Goal: Information Seeking & Learning: Check status

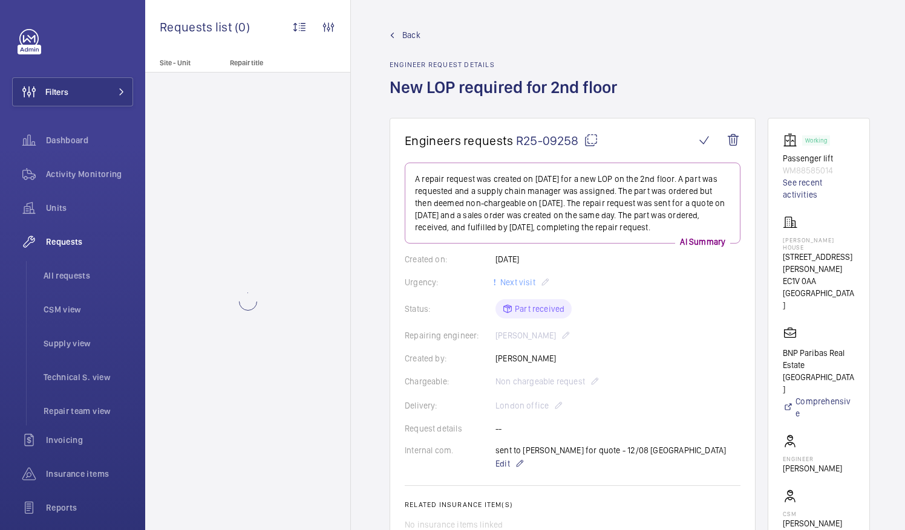
click at [591, 139] on mat-icon at bounding box center [591, 140] width 15 height 15
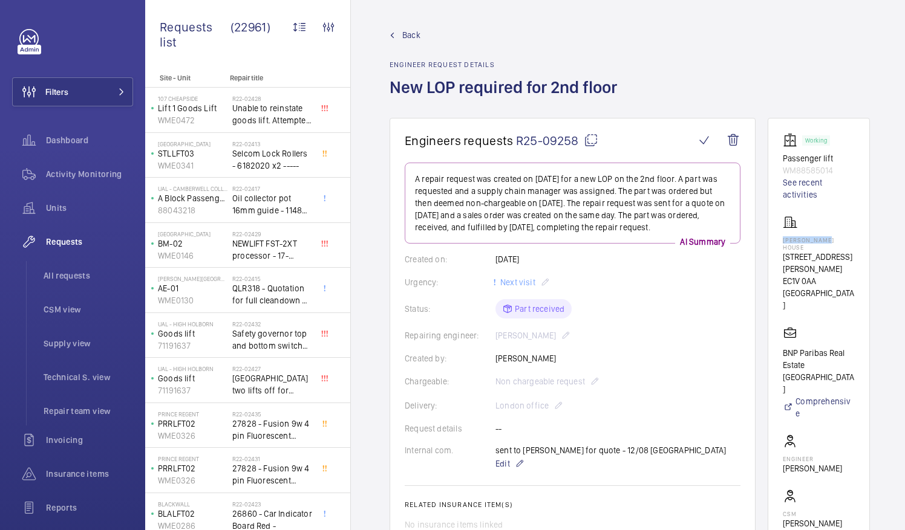
drag, startPoint x: 796, startPoint y: 238, endPoint x: 849, endPoint y: 241, distance: 53.3
click at [849, 241] on p "[PERSON_NAME] House" at bounding box center [819, 243] width 72 height 15
drag, startPoint x: 849, startPoint y: 241, endPoint x: 827, endPoint y: 239, distance: 22.4
copy p "[PERSON_NAME] House"
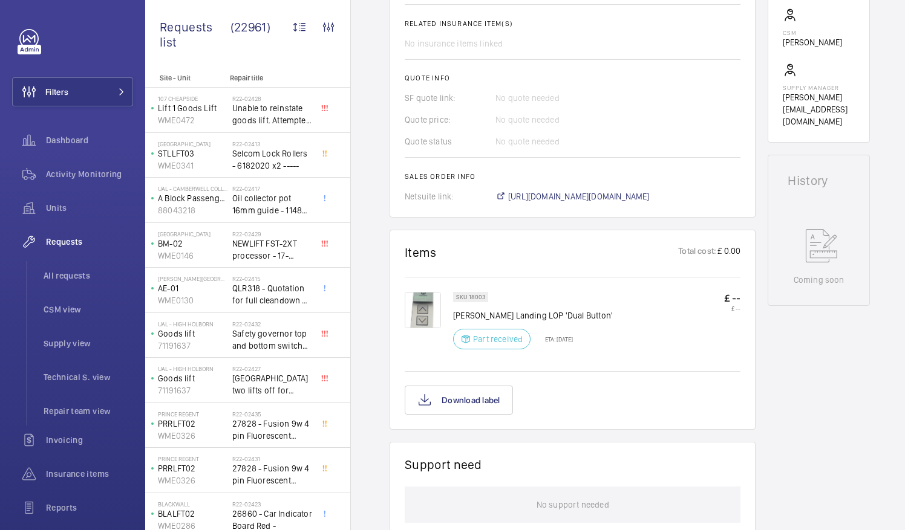
scroll to position [483, 0]
drag, startPoint x: 454, startPoint y: 311, endPoint x: 585, endPoint y: 318, distance: 131.4
click at [585, 318] on p "Schindler Landing LOP 'Dual Button'" at bounding box center [533, 314] width 160 height 12
drag, startPoint x: 585, startPoint y: 318, endPoint x: 567, endPoint y: 312, distance: 19.1
copy p "Schindler Landing LOP 'Dual Button'"
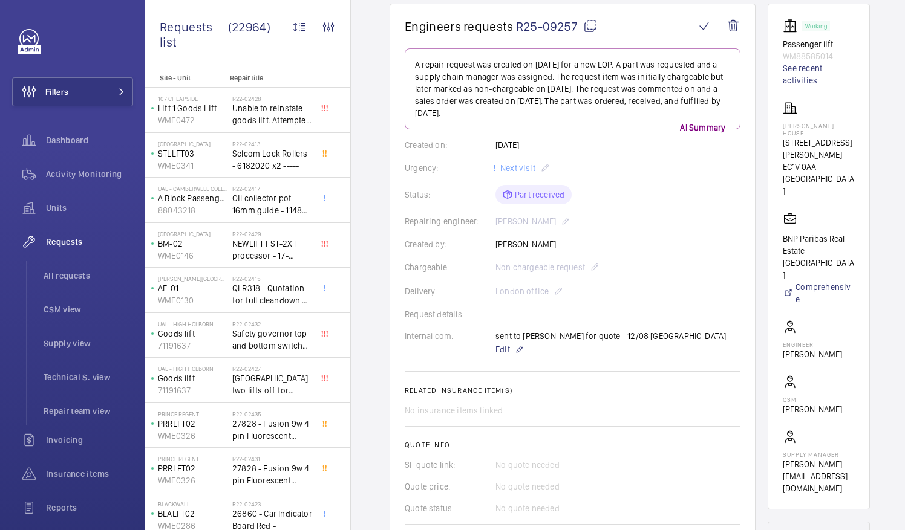
scroll to position [114, 0]
click at [588, 27] on mat-icon at bounding box center [590, 26] width 15 height 15
drag, startPoint x: 797, startPoint y: 123, endPoint x: 865, endPoint y: 129, distance: 68.6
click at [865, 129] on wm-front-card "Working Passenger lift WM88585014 See recent activities [PERSON_NAME] House [ST…" at bounding box center [818, 257] width 102 height 506
drag, startPoint x: 865, startPoint y: 129, endPoint x: 829, endPoint y: 126, distance: 37.0
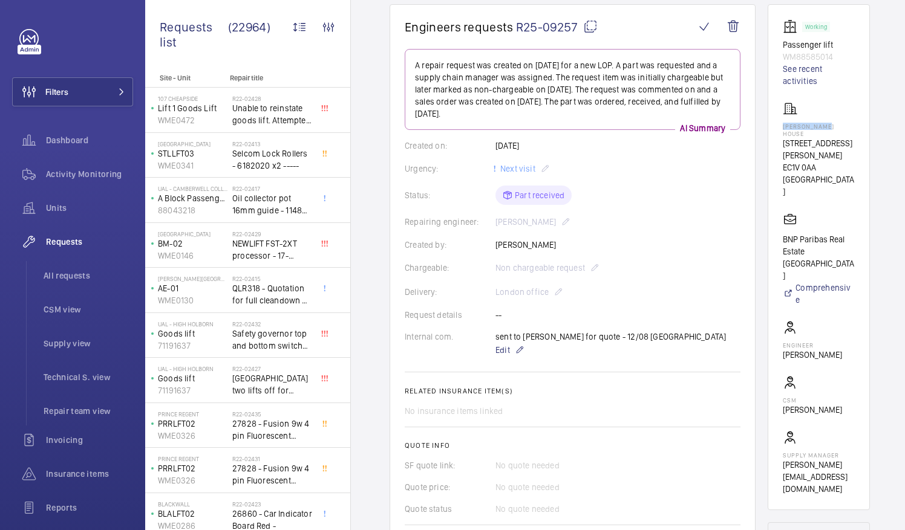
copy p "[PERSON_NAME] House"
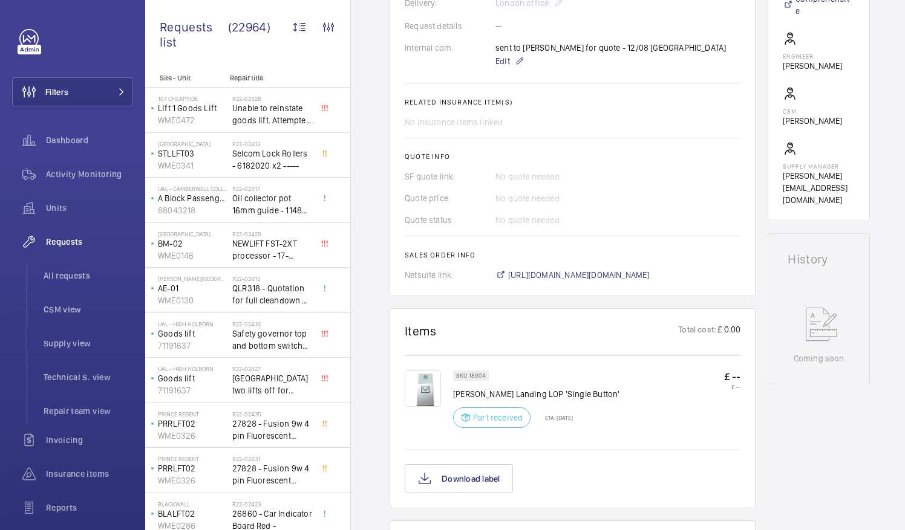
scroll to position [554, 0]
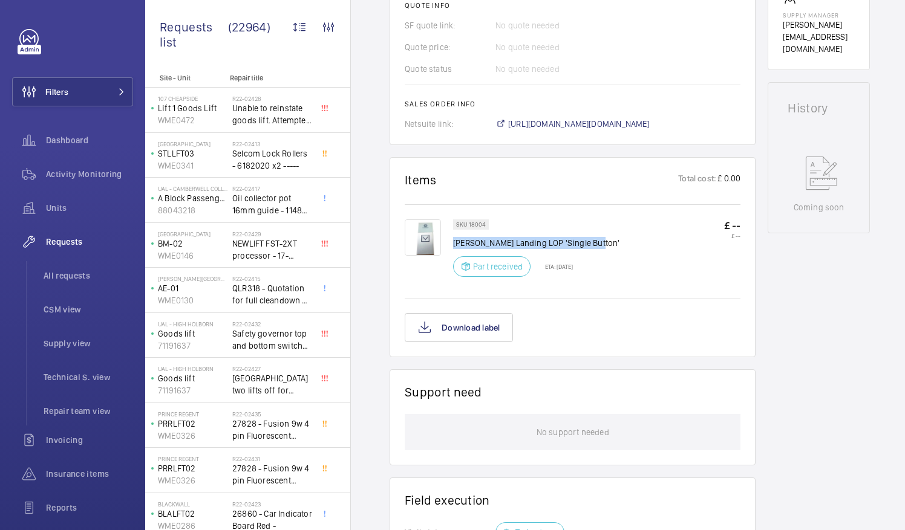
drag, startPoint x: 455, startPoint y: 238, endPoint x: 591, endPoint y: 244, distance: 136.8
click at [591, 244] on div "SKU 18004 [PERSON_NAME] Landing LOP 'Single Button' Part received ETA: [DATE] £…" at bounding box center [596, 252] width 287 height 65
drag, startPoint x: 591, startPoint y: 244, endPoint x: 568, endPoint y: 241, distance: 23.3
copy p "[PERSON_NAME] Landing LOP 'Single Button'"
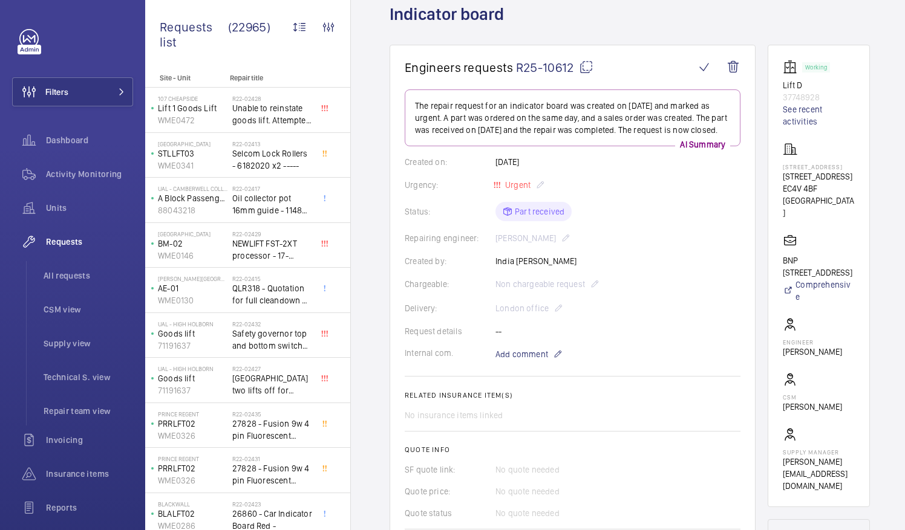
scroll to position [74, 0]
click at [584, 69] on mat-icon at bounding box center [586, 66] width 15 height 15
drag, startPoint x: 796, startPoint y: 181, endPoint x: 856, endPoint y: 192, distance: 60.2
click at [855, 182] on p "160 Queen Victoria Street" at bounding box center [819, 176] width 72 height 12
drag, startPoint x: 856, startPoint y: 192, endPoint x: 809, endPoint y: 187, distance: 47.4
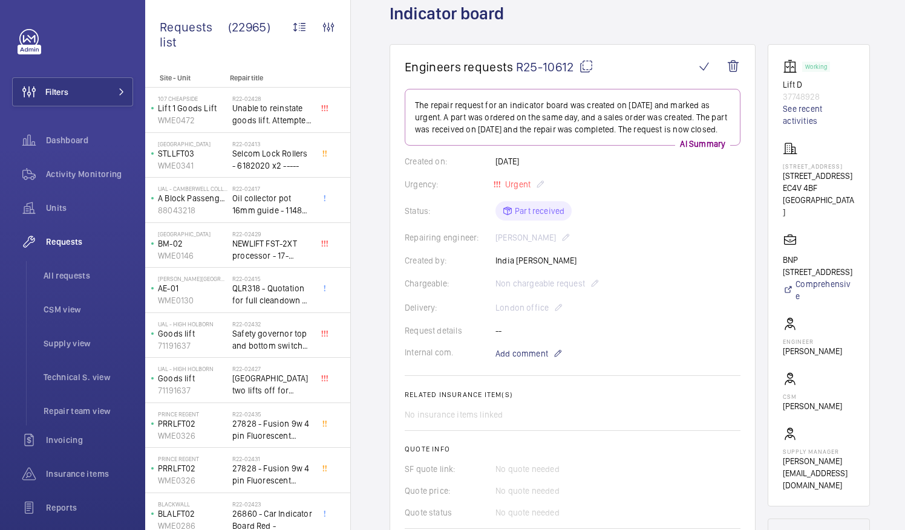
copy p "160 Queen Victoria Street"
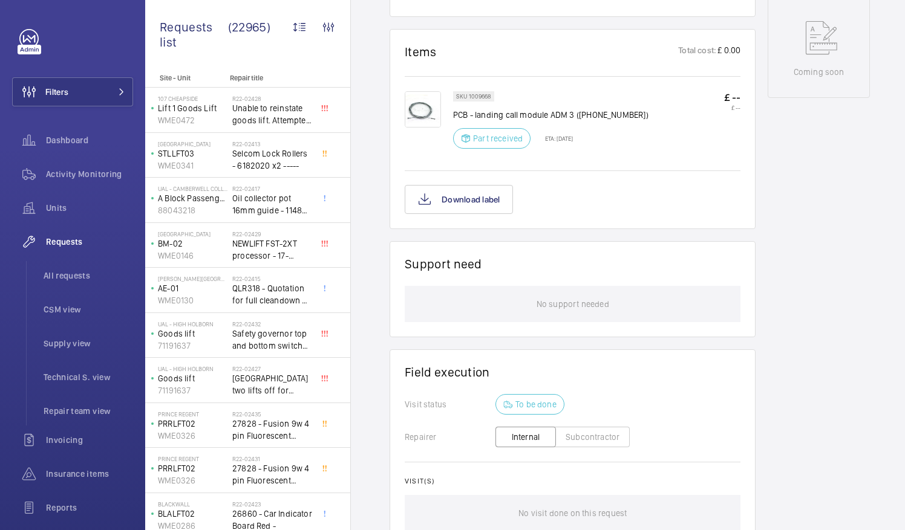
scroll to position [648, 0]
drag, startPoint x: 454, startPoint y: 110, endPoint x: 565, endPoint y: 112, distance: 111.3
click at [565, 112] on p "PCB - landing call module ADM 3 (4195508)" at bounding box center [550, 113] width 195 height 12
drag, startPoint x: 565, startPoint y: 112, endPoint x: 552, endPoint y: 112, distance: 13.3
copy p "PCB - landing call module ADM"
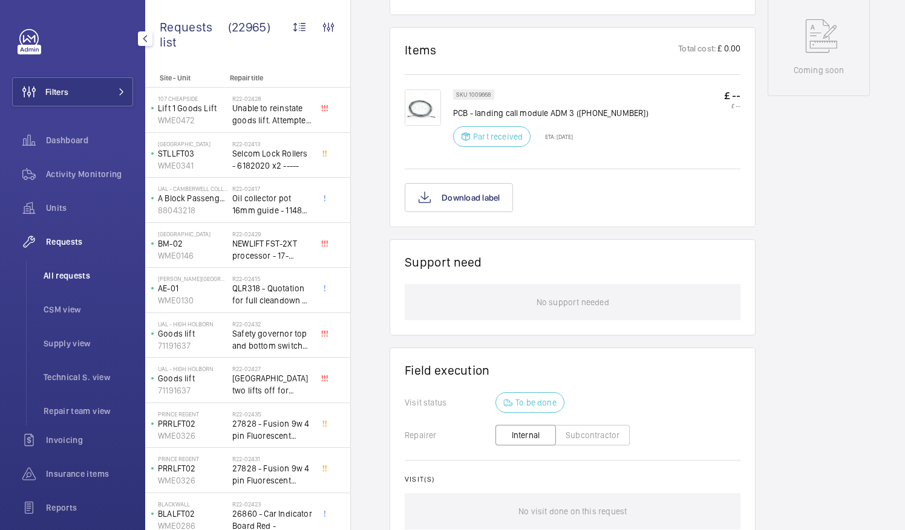
click at [67, 275] on span "All requests" at bounding box center [89, 276] width 90 height 12
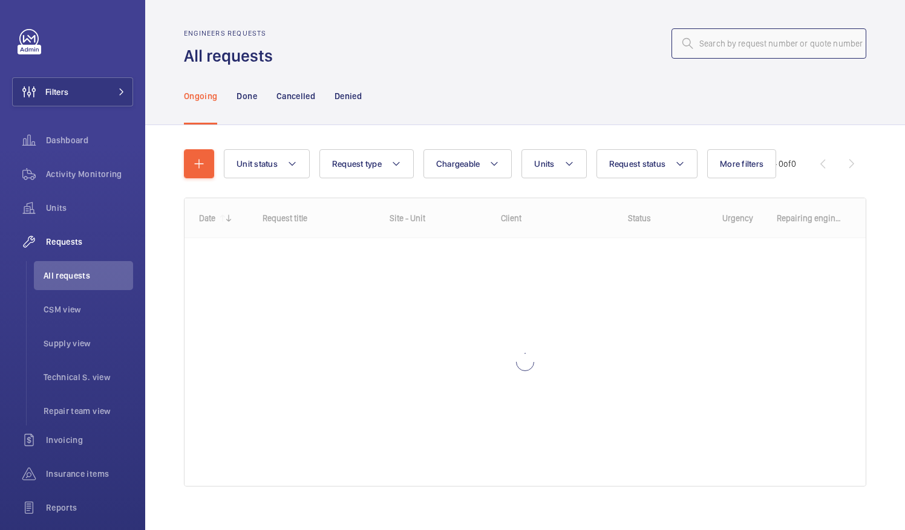
click at [705, 50] on input "text" at bounding box center [768, 43] width 195 height 30
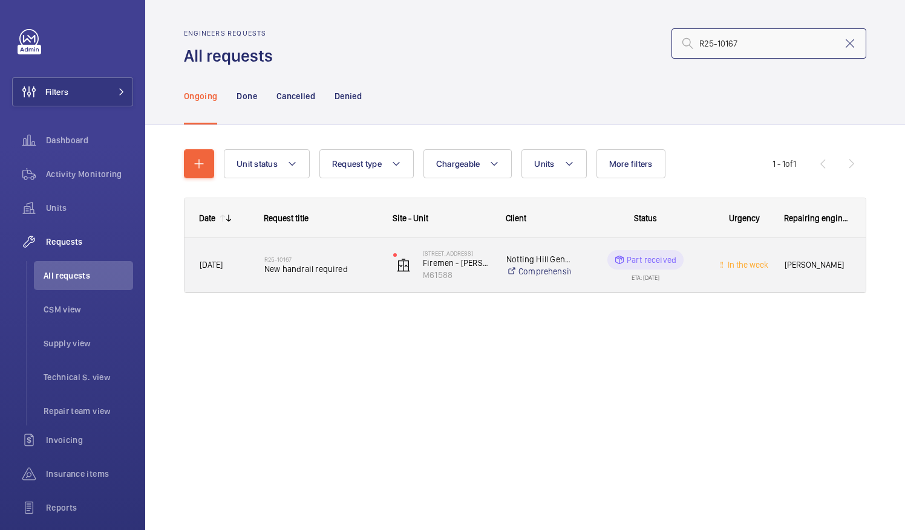
type input "R25-10167"
click at [298, 266] on span "New handrail required" at bounding box center [320, 269] width 113 height 12
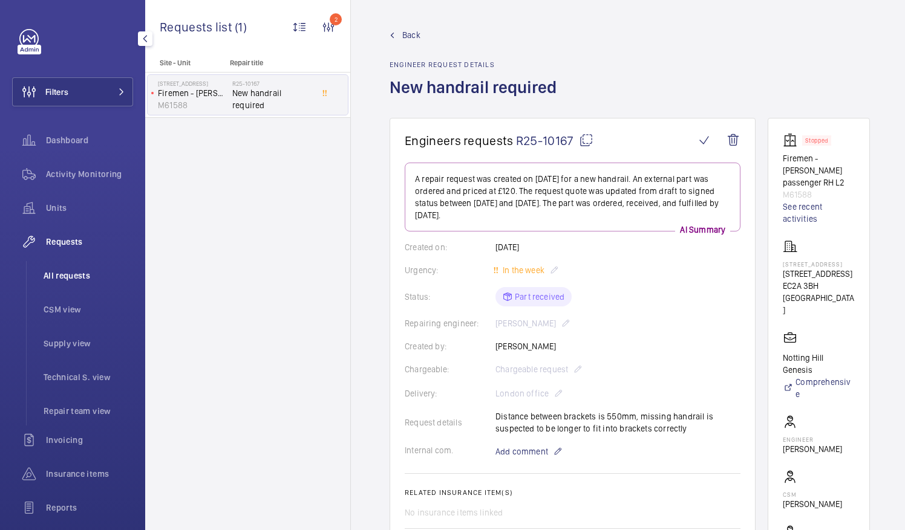
click at [62, 281] on span "All requests" at bounding box center [89, 276] width 90 height 12
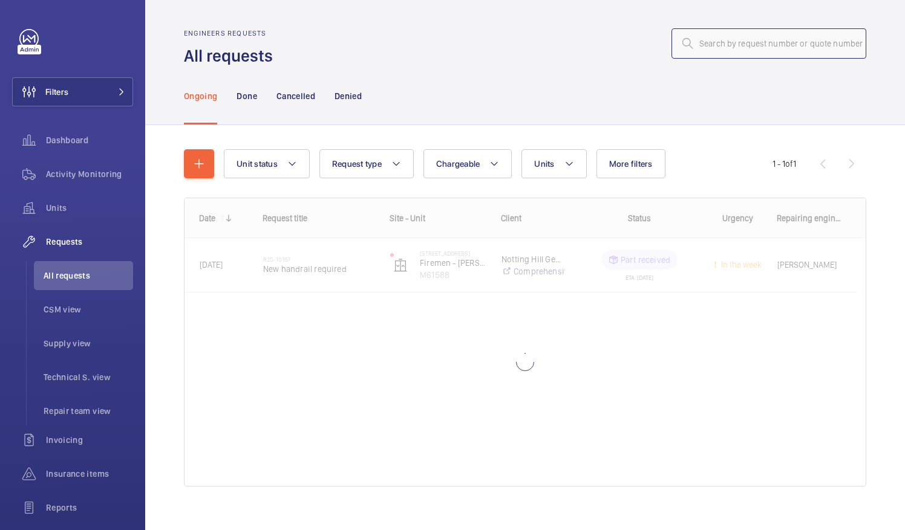
click at [693, 47] on input "text" at bounding box center [768, 43] width 195 height 30
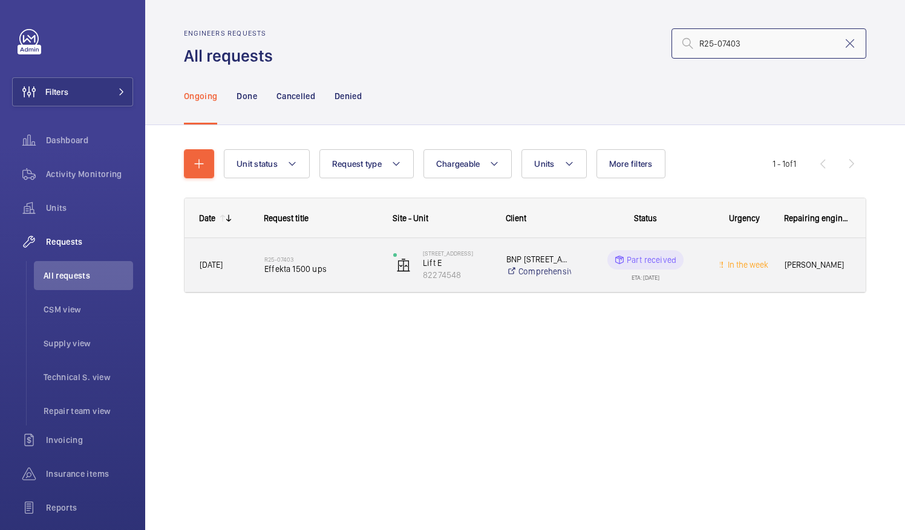
type input "R25-07403"
click at [319, 265] on span "Effekta 1500 ups" at bounding box center [320, 269] width 113 height 12
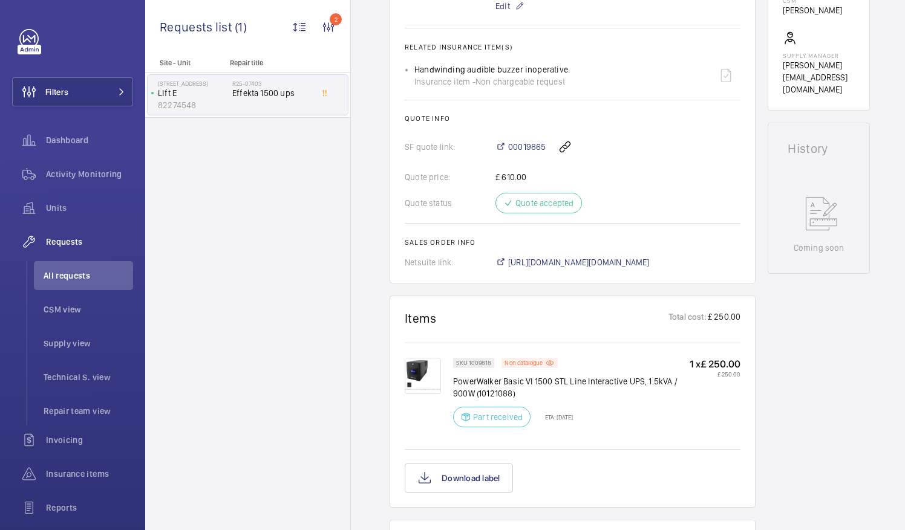
scroll to position [471, 0]
click at [581, 258] on span "https://6461500.app.netsuite.com/app/accounting/transactions/salesord.nl?id=285…" at bounding box center [579, 261] width 142 height 12
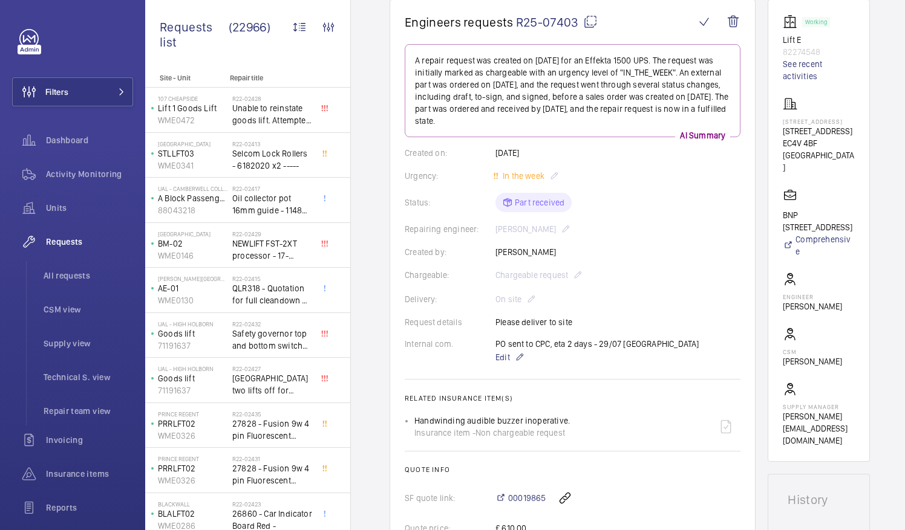
scroll to position [119, 0]
